Goal: Check status: Check status

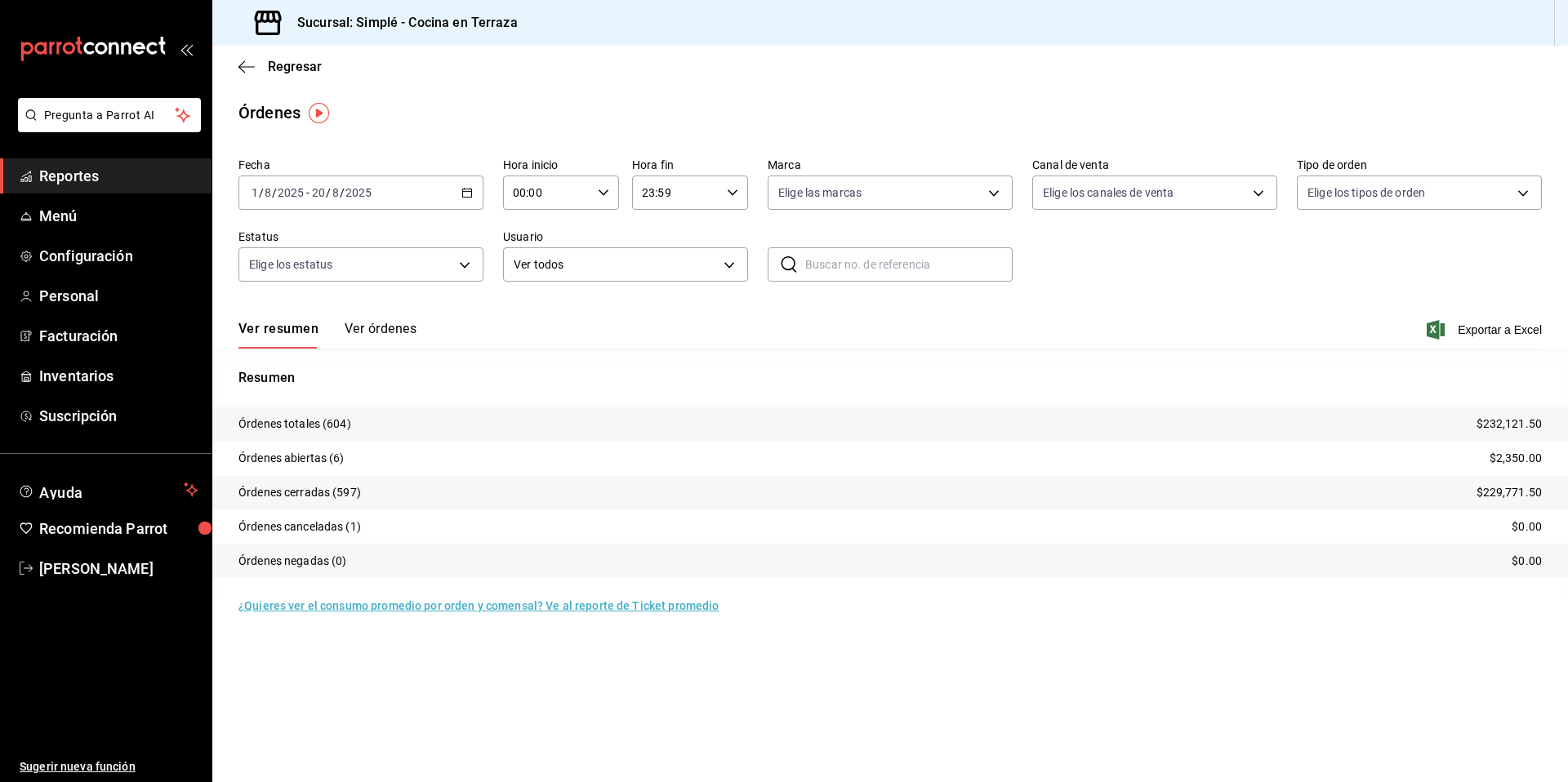
click at [475, 195] on div "[DATE] [DATE] - [DATE] [DATE]" at bounding box center [361, 193] width 245 height 34
click at [349, 250] on li "Hoy" at bounding box center [316, 241] width 153 height 37
